Goal: Communication & Community: Connect with others

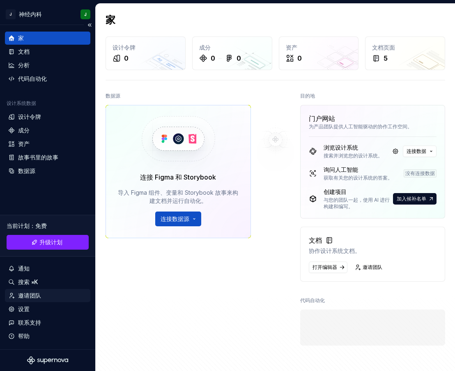
click at [26, 293] on font "邀请团队" at bounding box center [29, 295] width 23 height 7
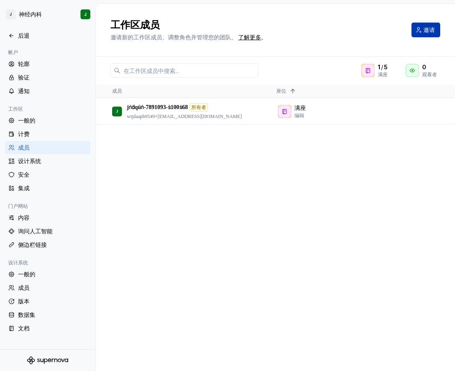
click at [425, 29] on font "邀请" at bounding box center [428, 29] width 11 height 7
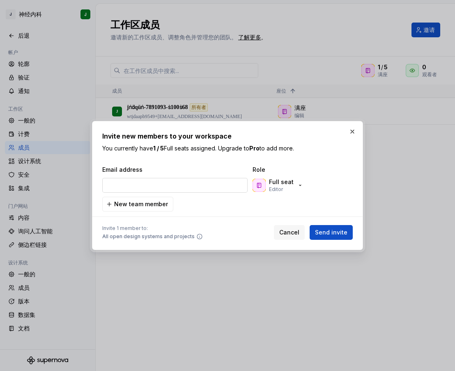
click at [173, 187] on input "email" at bounding box center [174, 185] width 145 height 15
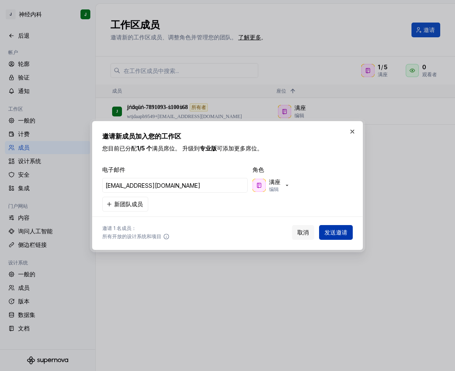
type input "[EMAIL_ADDRESS][DOMAIN_NAME]"
click at [338, 233] on font "发送邀请" at bounding box center [335, 232] width 23 height 7
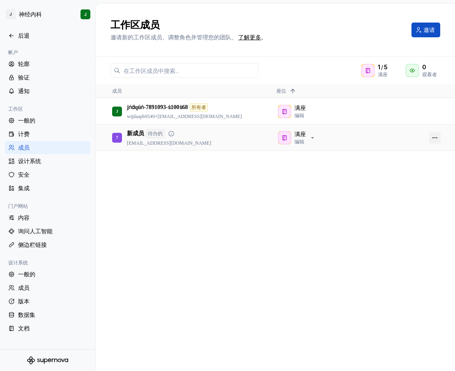
click at [434, 139] on button "button" at bounding box center [434, 137] width 11 height 11
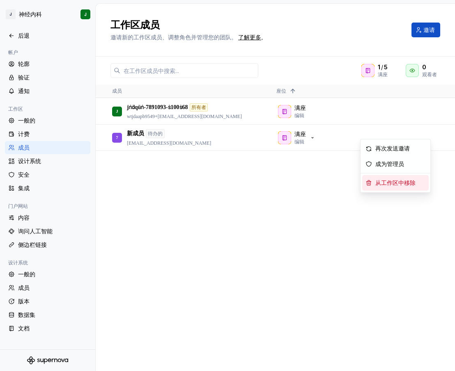
click at [391, 181] on font "从工作区中移除" at bounding box center [395, 183] width 40 height 6
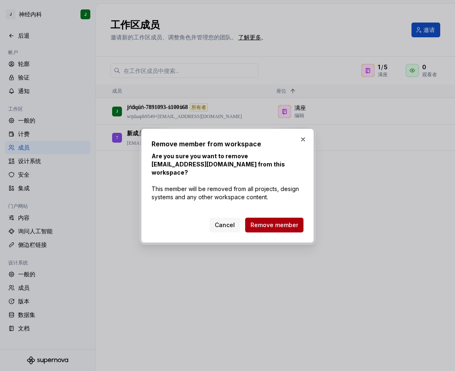
click at [286, 221] on span "Remove member" at bounding box center [274, 225] width 48 height 8
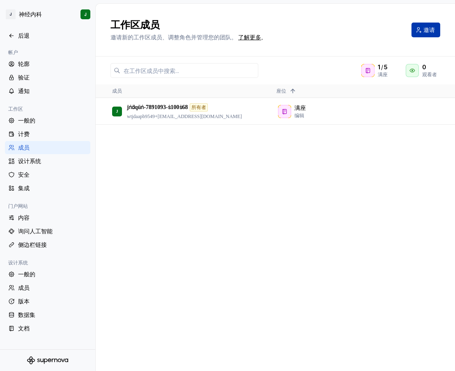
click at [425, 31] on font "邀请" at bounding box center [428, 29] width 11 height 7
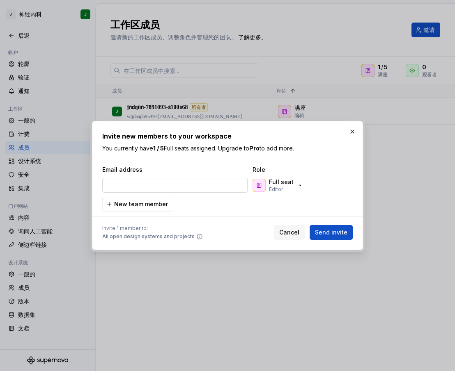
click at [161, 185] on input "email" at bounding box center [174, 185] width 145 height 15
type input "[EMAIL_ADDRESS][DOMAIN_NAME]"
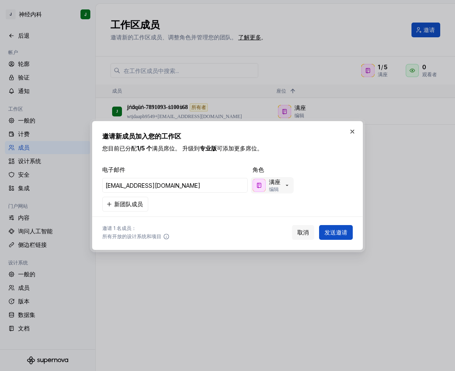
click at [285, 183] on icon "button" at bounding box center [286, 185] width 7 height 7
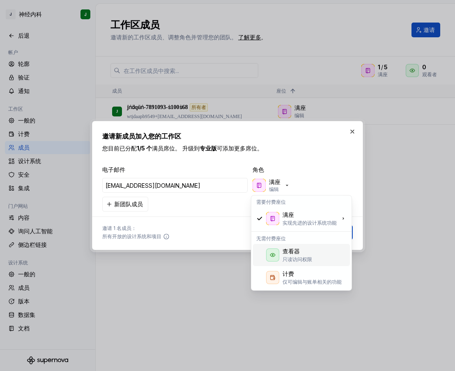
click at [294, 252] on font "查看器" at bounding box center [290, 251] width 17 height 7
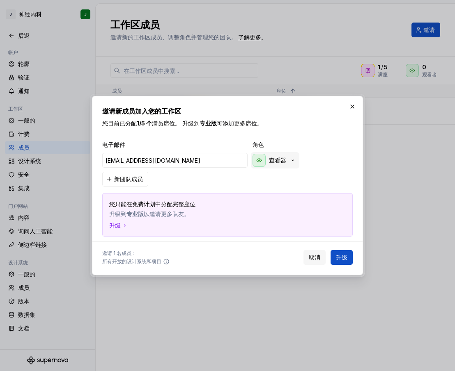
click at [281, 159] on font "查看器" at bounding box center [277, 160] width 17 height 7
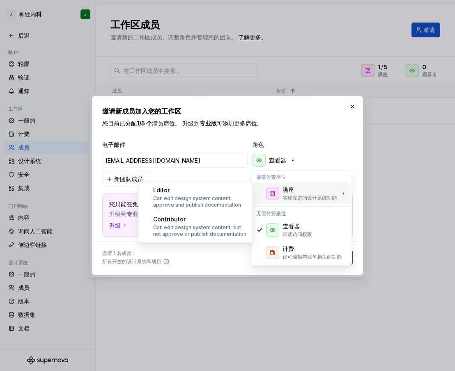
click at [279, 187] on div "满座 实现先进的设计系统功能" at bounding box center [301, 194] width 97 height 22
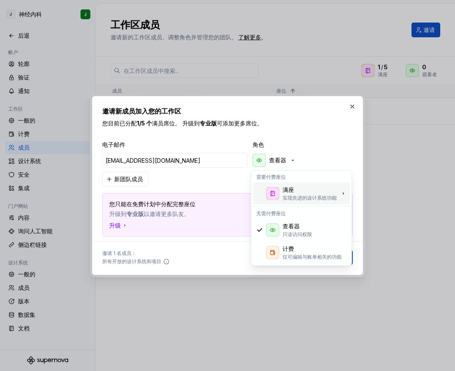
click at [306, 194] on div "满座 实现先进的设计系统功能" at bounding box center [309, 194] width 54 height 16
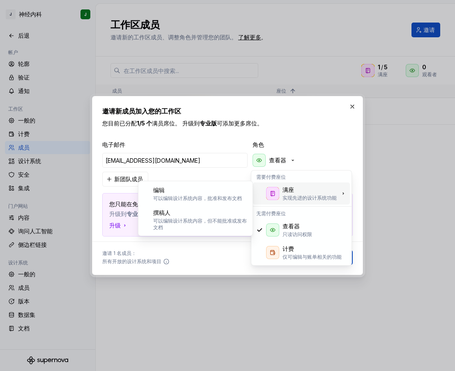
click at [221, 248] on div "邀请 1 名成员： 所有开放的设计系统和项目 取消 升级" at bounding box center [227, 256] width 250 height 18
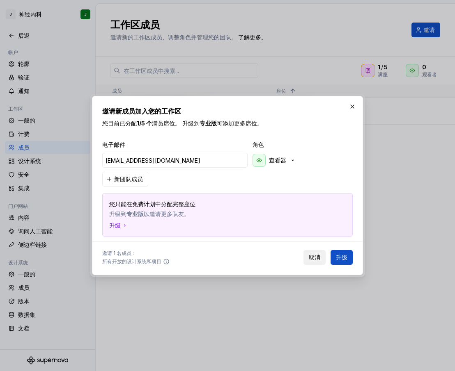
click at [313, 253] on button "取消" at bounding box center [314, 257] width 22 height 15
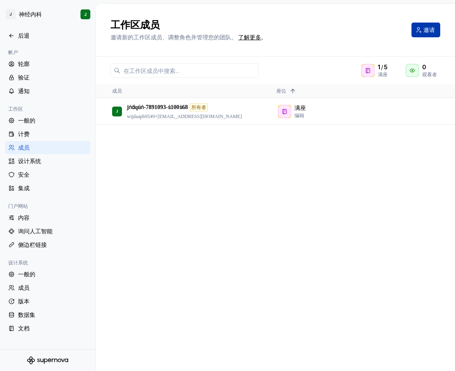
click at [430, 30] on font "邀请" at bounding box center [428, 29] width 11 height 7
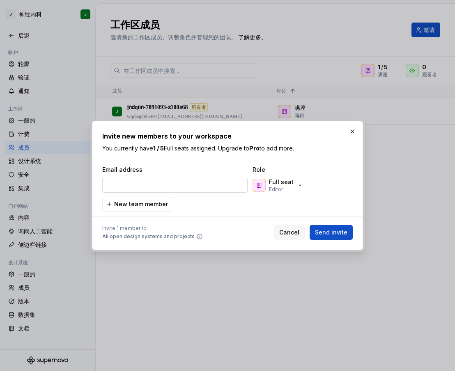
click at [185, 187] on input "email" at bounding box center [174, 185] width 145 height 15
type input "[EMAIL_ADDRESS][DOMAIN_NAME]"
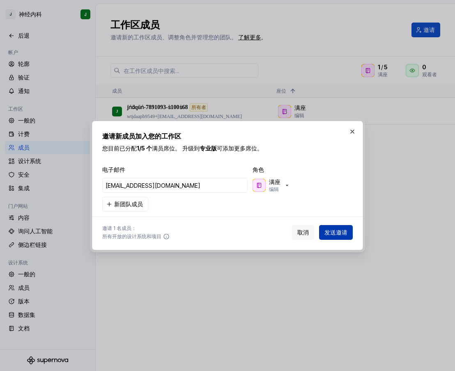
click at [336, 231] on font "发送邀请" at bounding box center [335, 232] width 23 height 7
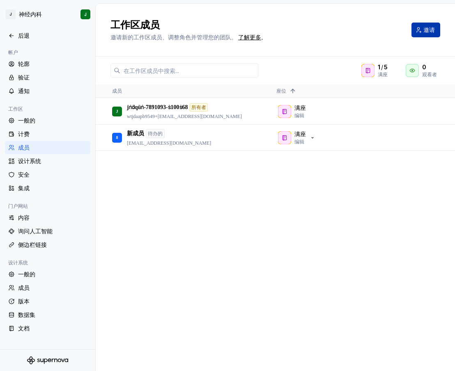
click at [431, 29] on font "邀请" at bounding box center [428, 29] width 11 height 7
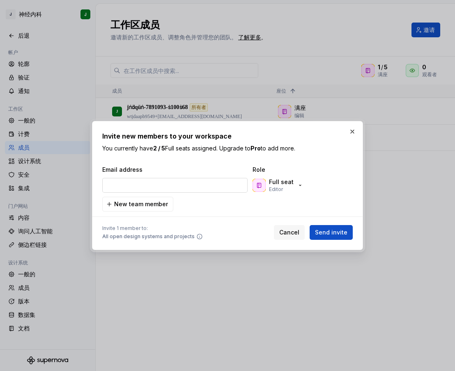
click at [179, 186] on input "email" at bounding box center [174, 185] width 145 height 15
type input "[EMAIL_ADDRESS][DOMAIN_NAME]"
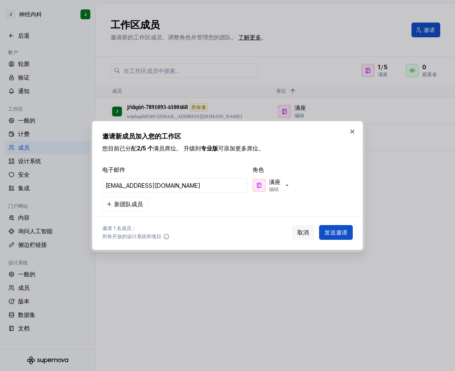
drag, startPoint x: 336, startPoint y: 229, endPoint x: 334, endPoint y: 224, distance: 4.6
click at [336, 230] on font "发送邀请" at bounding box center [335, 232] width 23 height 7
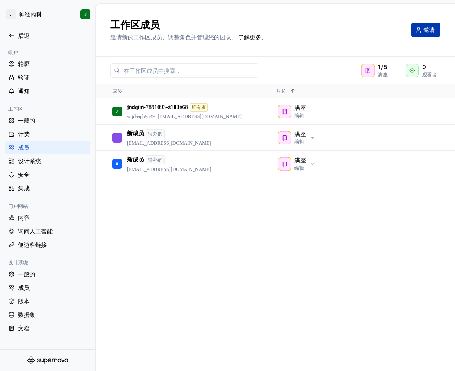
click at [426, 31] on font "邀请" at bounding box center [428, 29] width 11 height 7
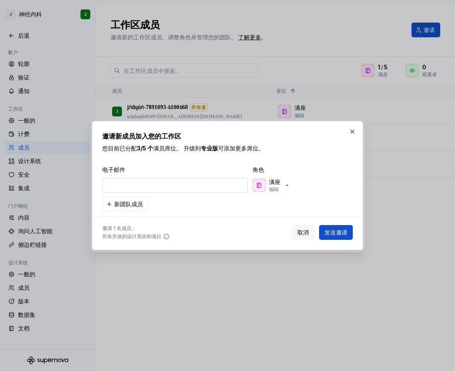
click at [176, 181] on input "email" at bounding box center [174, 185] width 145 height 15
type input "[EMAIL_ADDRESS][DOMAIN_NAME]"
click at [334, 233] on font "发送邀请" at bounding box center [335, 232] width 23 height 7
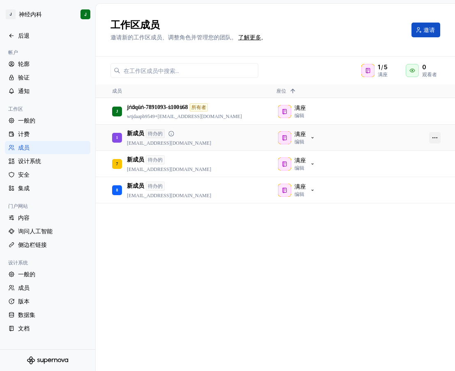
click at [435, 135] on button "button" at bounding box center [434, 137] width 11 height 11
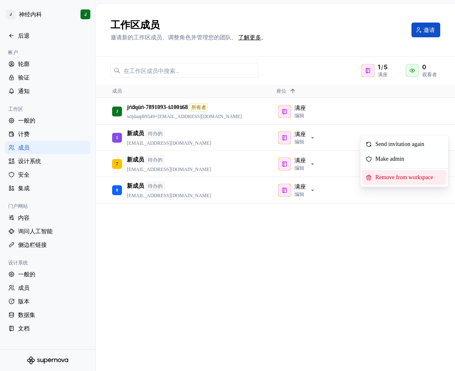
click at [402, 175] on span "Remove from workspace" at bounding box center [406, 177] width 68 height 15
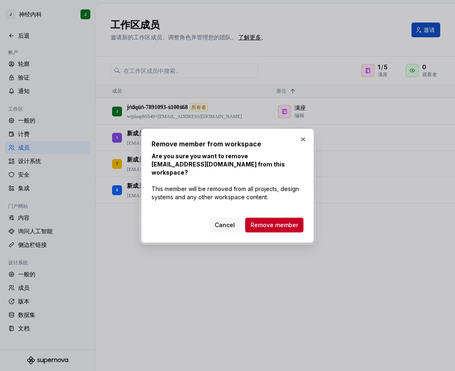
drag, startPoint x: 278, startPoint y: 218, endPoint x: 286, endPoint y: 208, distance: 12.8
click at [277, 221] on span "Remove member" at bounding box center [274, 225] width 48 height 8
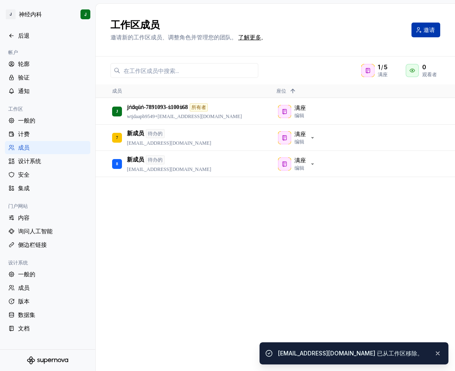
click at [426, 32] on font "邀请" at bounding box center [428, 29] width 11 height 7
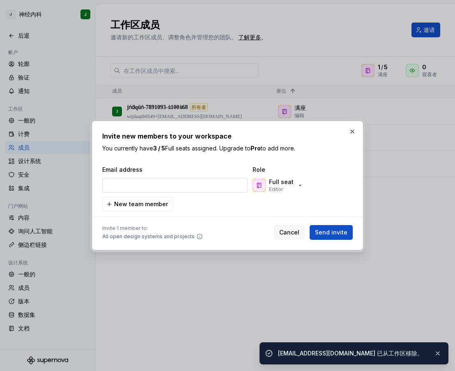
click at [174, 189] on input "email" at bounding box center [174, 185] width 145 height 15
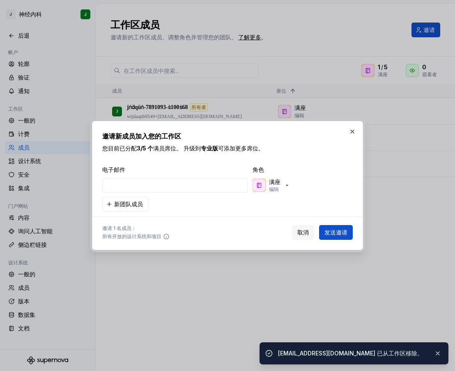
type input "[EMAIL_ADDRESS][DOMAIN_NAME]"
click at [334, 234] on font "发送邀请" at bounding box center [335, 232] width 23 height 7
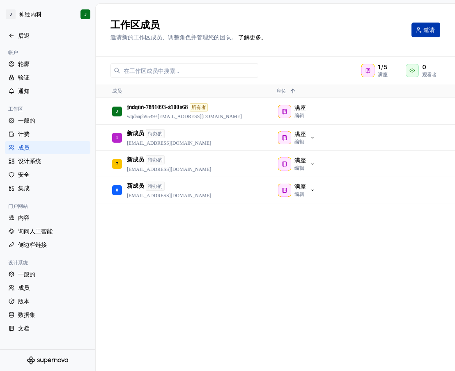
click at [433, 24] on button "邀请" at bounding box center [425, 30] width 29 height 15
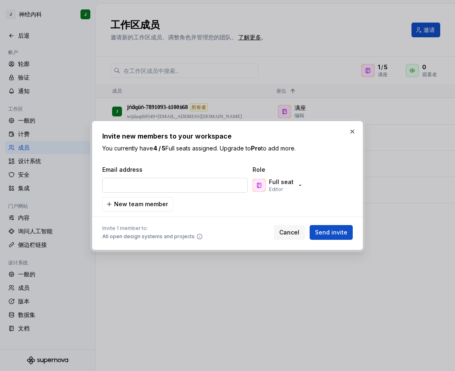
click at [183, 187] on input "email" at bounding box center [174, 185] width 145 height 15
type input "[EMAIL_ADDRESS][DOMAIN_NAME]"
click at [329, 231] on span "Send invite" at bounding box center [331, 233] width 32 height 8
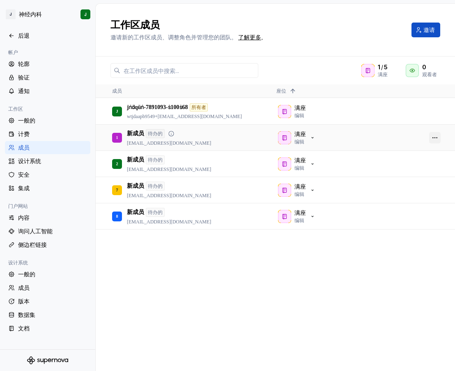
click at [433, 139] on button "button" at bounding box center [434, 137] width 11 height 11
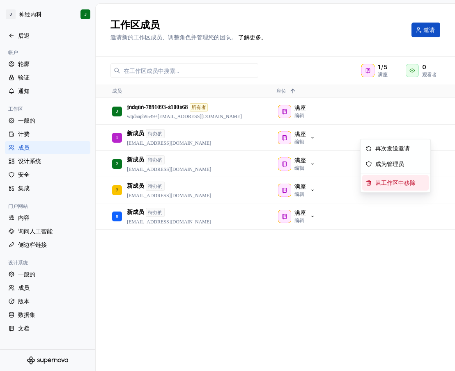
click at [392, 179] on span "从工作区中移除" at bounding box center [397, 182] width 50 height 15
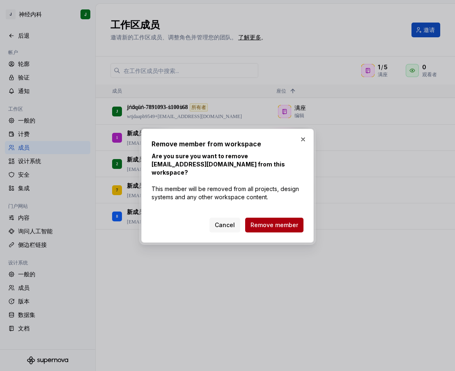
click at [286, 221] on span "Remove member" at bounding box center [274, 225] width 48 height 8
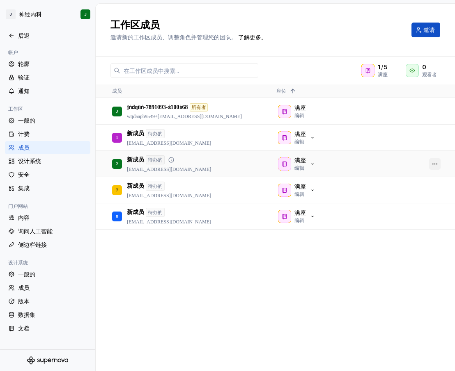
click at [433, 166] on button "button" at bounding box center [434, 163] width 11 height 11
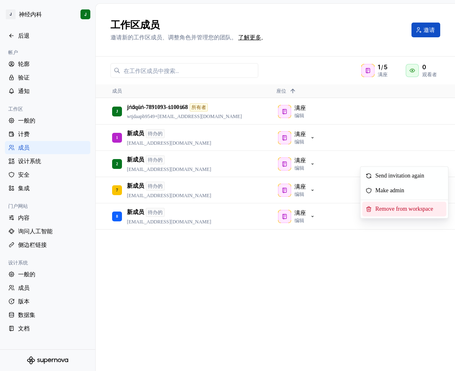
click at [396, 207] on span "Remove from workspace" at bounding box center [406, 209] width 68 height 15
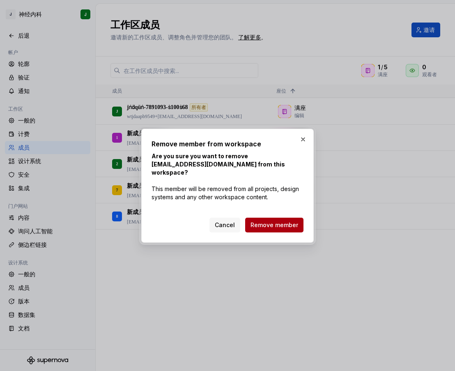
click at [278, 224] on span "Remove member" at bounding box center [274, 225] width 48 height 8
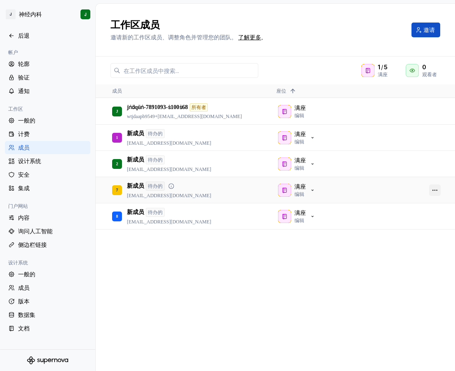
click at [433, 192] on button "button" at bounding box center [434, 190] width 11 height 11
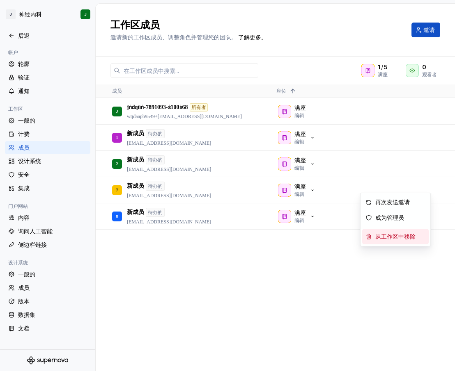
click at [386, 234] on font "从工作区中移除" at bounding box center [395, 237] width 40 height 6
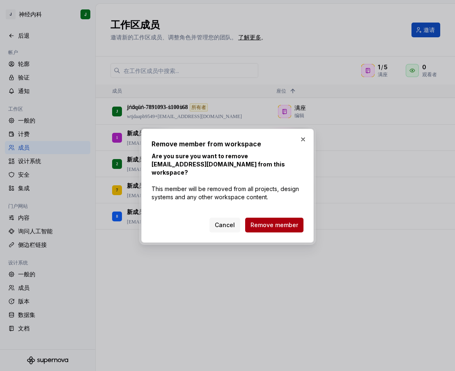
click at [286, 222] on span "Remove member" at bounding box center [274, 225] width 48 height 8
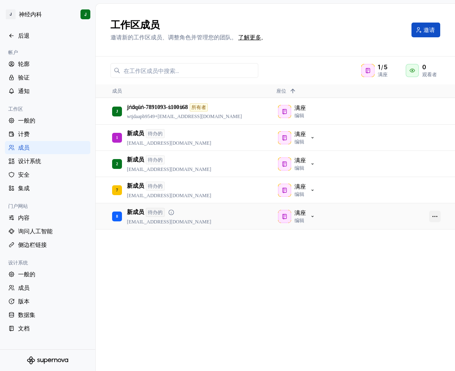
click at [434, 217] on button "button" at bounding box center [434, 216] width 11 height 11
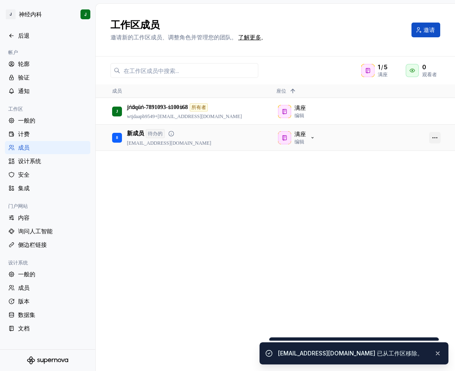
click at [439, 135] on button "button" at bounding box center [434, 137] width 11 height 11
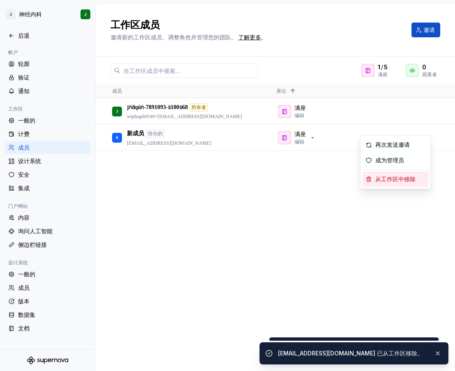
click at [388, 179] on font "从工作区中移除" at bounding box center [395, 179] width 40 height 6
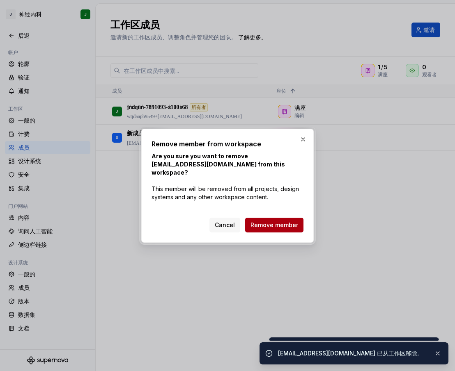
click at [285, 226] on button "Remove member" at bounding box center [274, 225] width 58 height 15
